Goal: Task Accomplishment & Management: Use online tool/utility

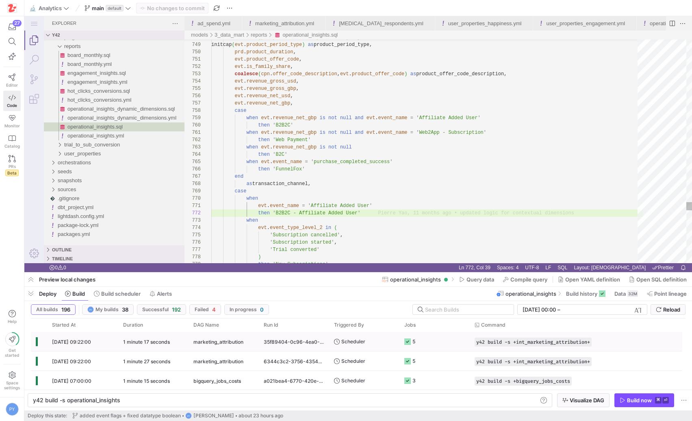
scroll to position [7, 112]
